Goal: Task Accomplishment & Management: Use online tool/utility

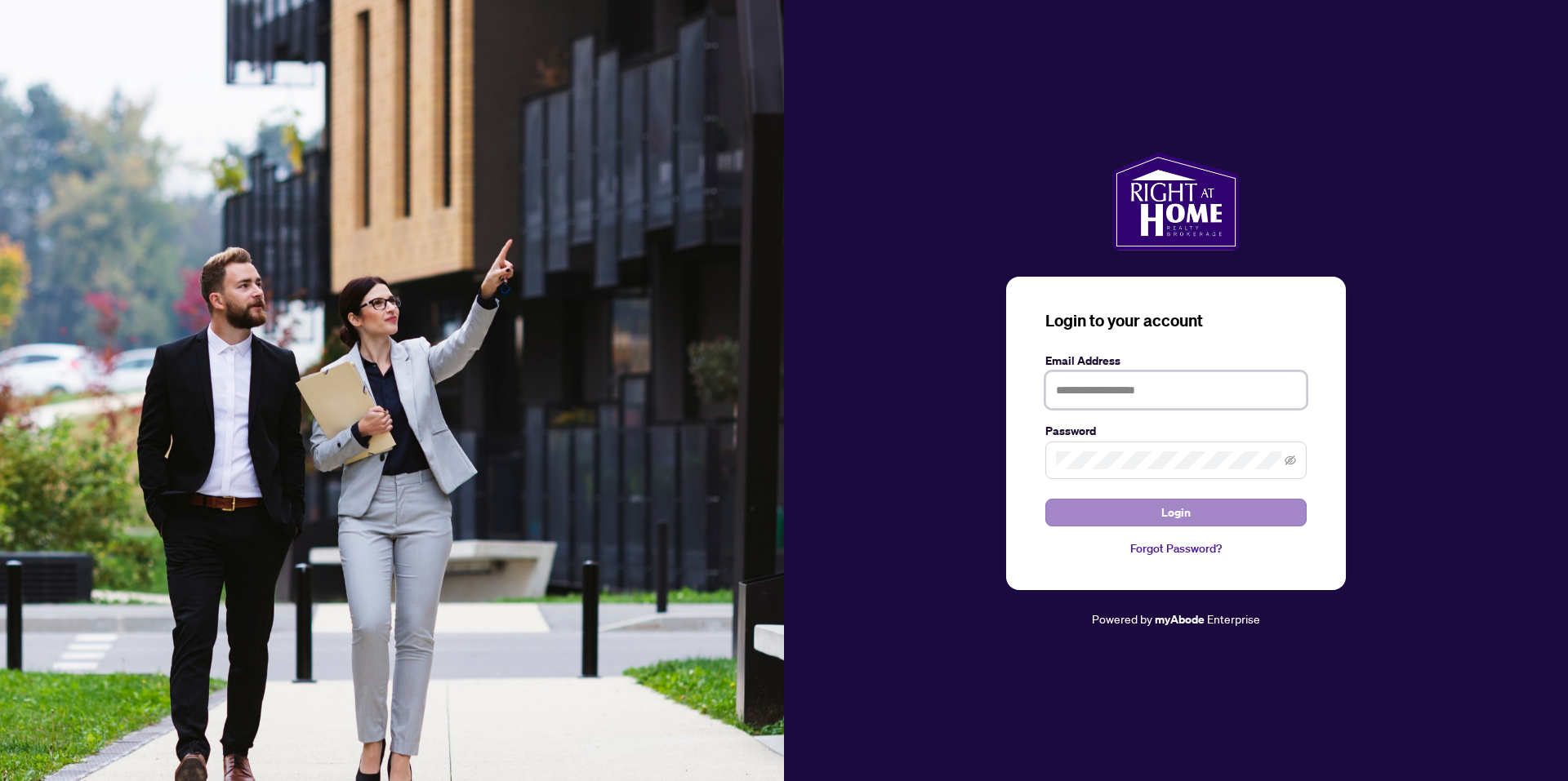
type input "**********"
click at [1088, 514] on button "Login" at bounding box center [1176, 512] width 262 height 27
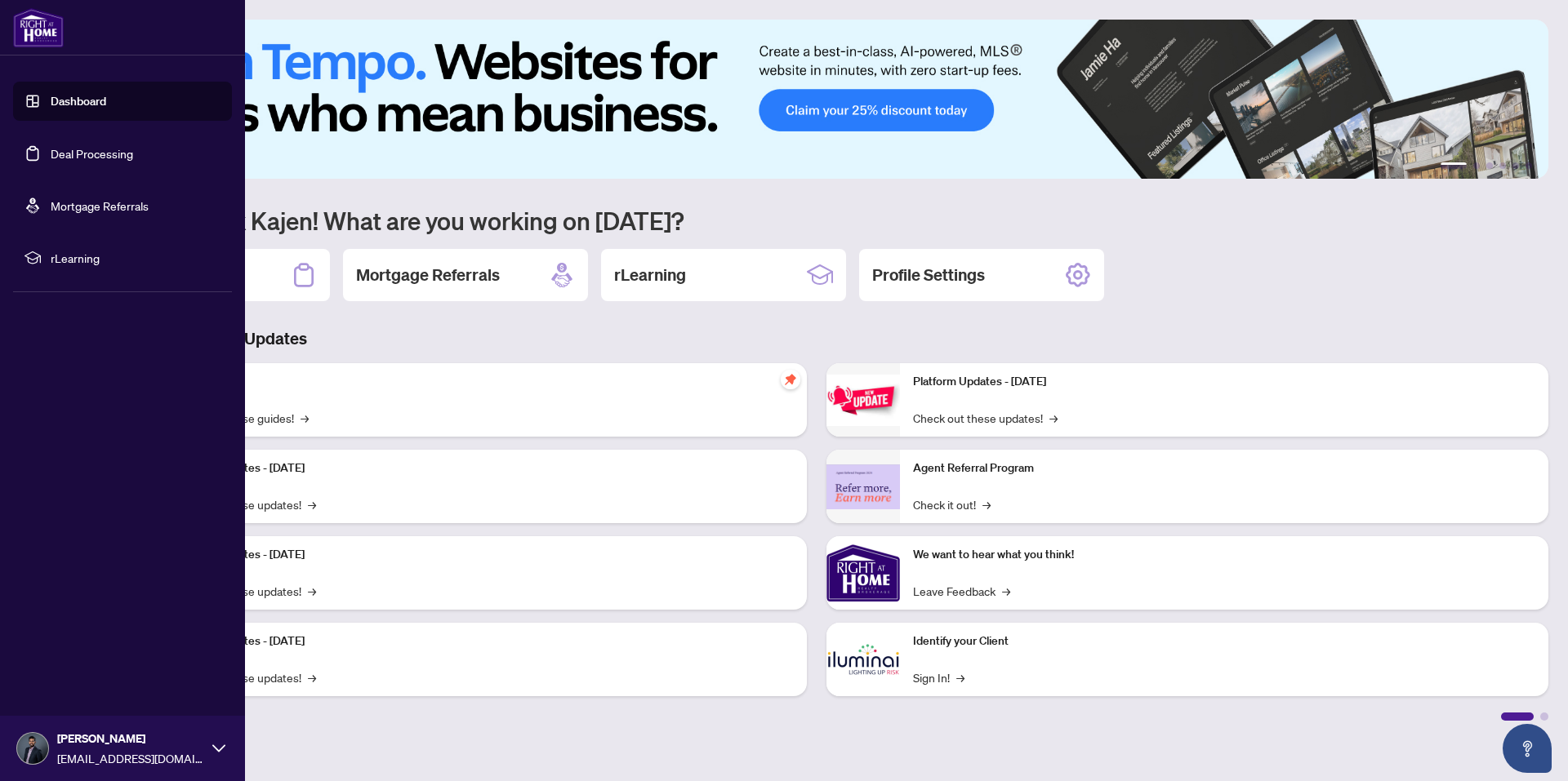
click at [50, 151] on link "Deal Processing" at bounding box center [91, 154] width 82 height 15
